Goal: Check status: Check status

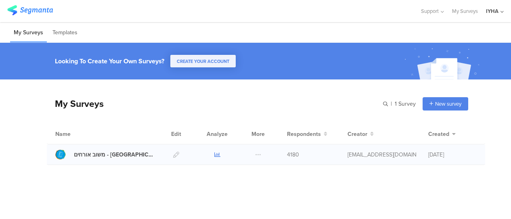
click at [218, 153] on icon at bounding box center [217, 155] width 6 height 6
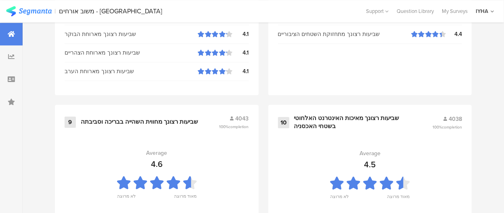
scroll to position [988, 0]
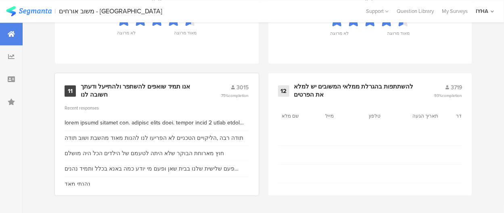
click at [179, 85] on div "אנו תמיד שואפים להשתפר ולהתייעל ודעתך חשובה לנו" at bounding box center [141, 91] width 121 height 16
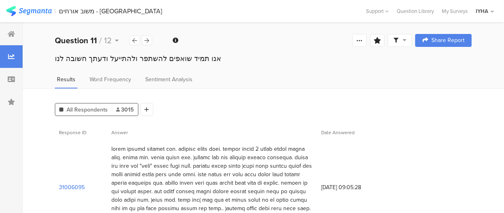
click at [74, 186] on section "31006095" at bounding box center [72, 187] width 26 height 8
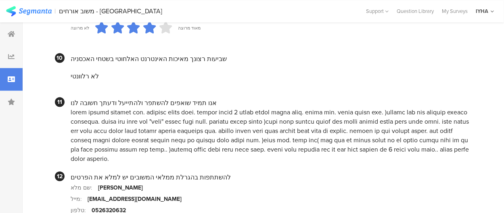
scroll to position [808, 0]
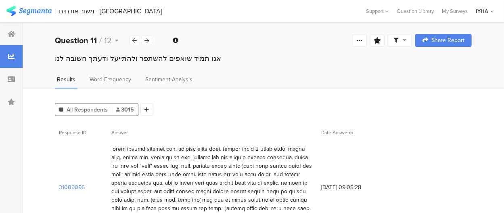
scroll to position [988, 0]
